Goal: Transaction & Acquisition: Purchase product/service

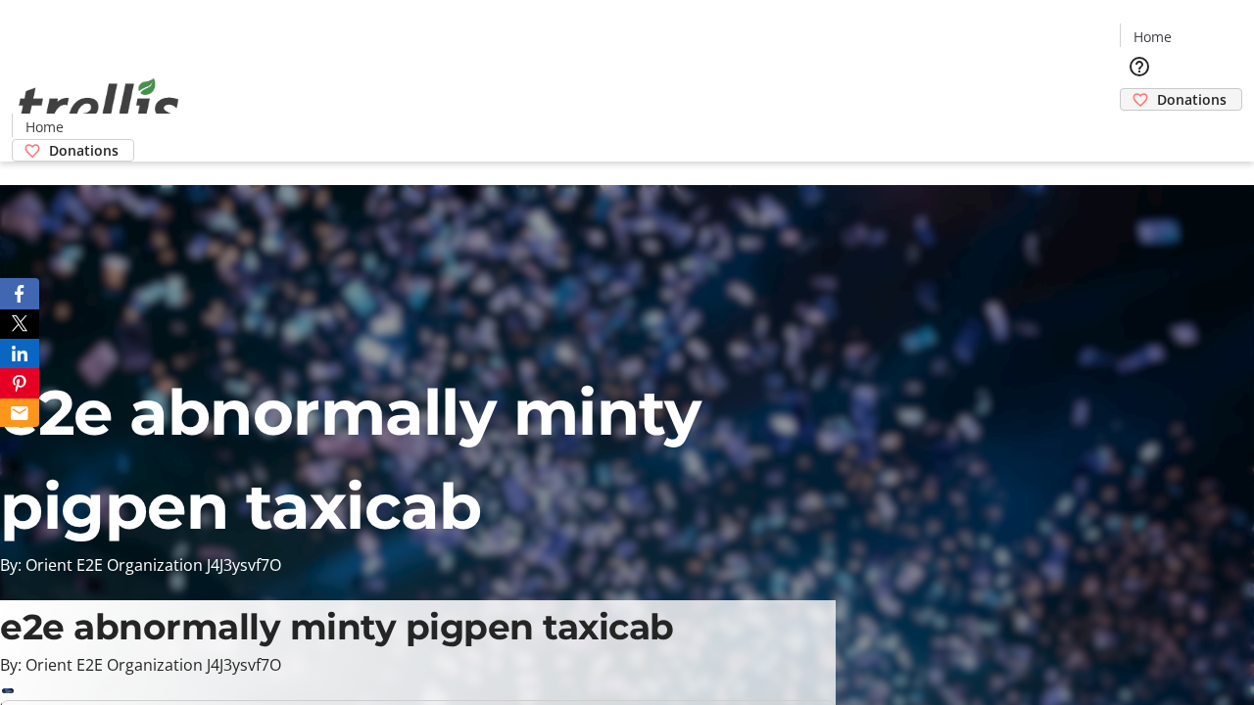
click at [1157, 89] on span "Donations" at bounding box center [1192, 99] width 70 height 21
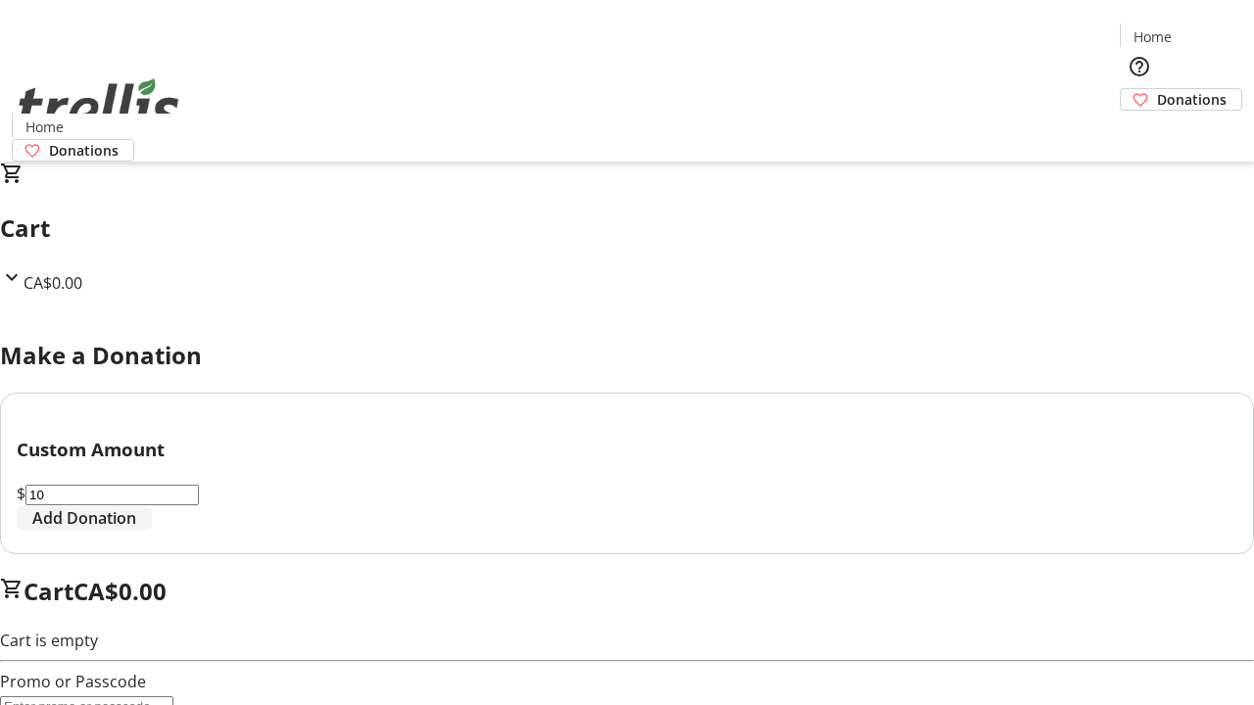
click at [136, 530] on span "Add Donation" at bounding box center [84, 519] width 104 height 24
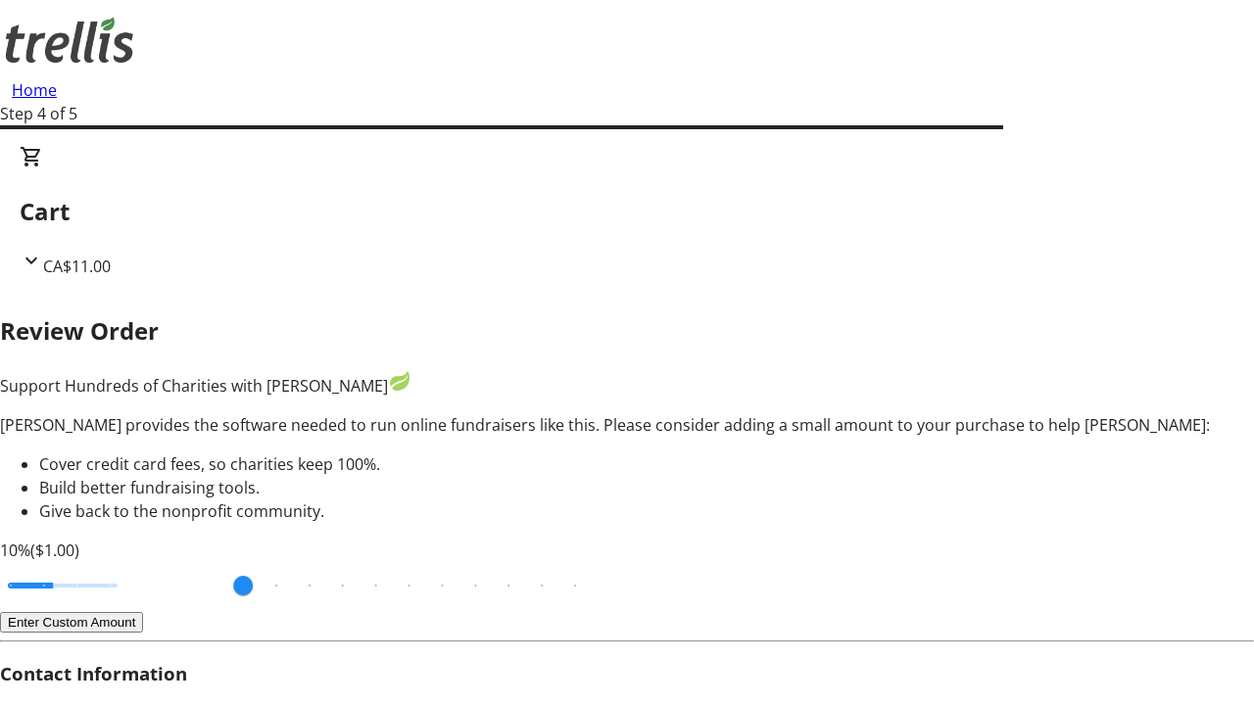
type input "3"
click at [132, 564] on input "Cover fees percentage" at bounding box center [62, 585] width 151 height 43
